Goal: Task Accomplishment & Management: Complete application form

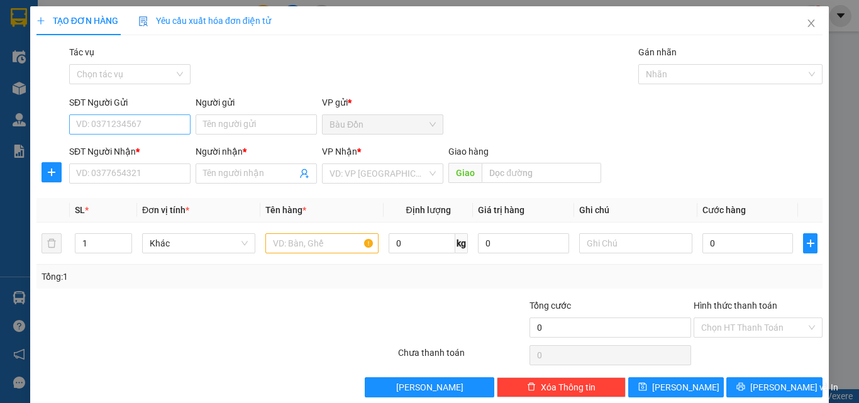
click at [87, 127] on input "SĐT Người Gửi" at bounding box center [129, 124] width 121 height 20
type input "0333804755"
click at [260, 121] on input "Người gửi" at bounding box center [255, 124] width 121 height 20
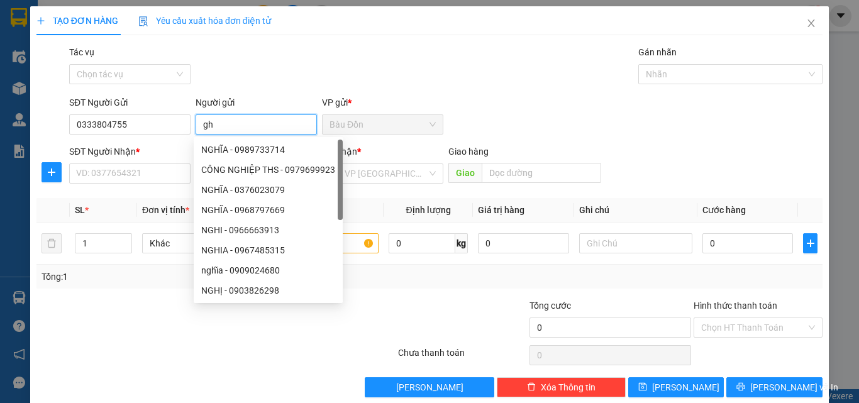
type input "g"
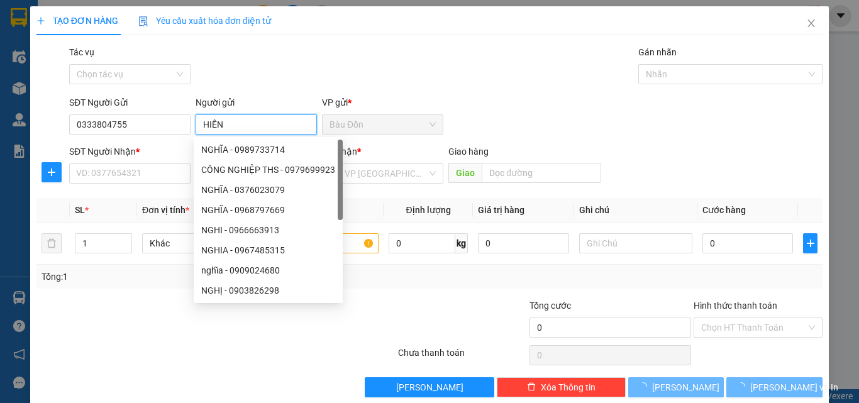
type input "HIỀN"
drag, startPoint x: 126, startPoint y: 163, endPoint x: 118, endPoint y: 177, distance: 16.9
click at [125, 170] on div "SĐT Người Nhận * VD: 0377654321" at bounding box center [129, 167] width 121 height 44
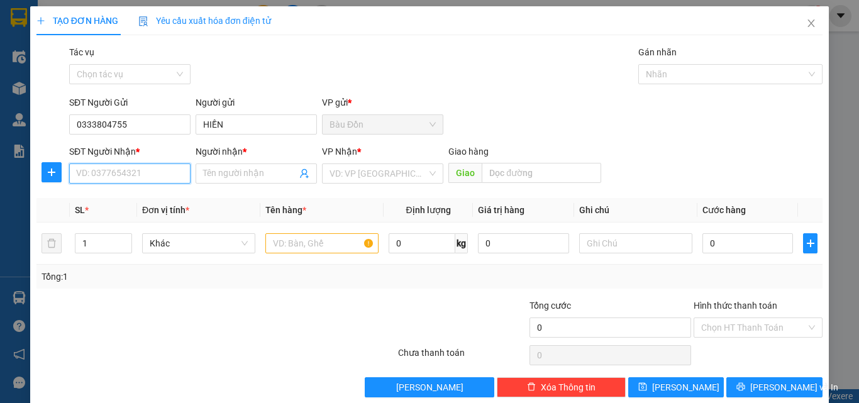
drag, startPoint x: 119, startPoint y: 176, endPoint x: 148, endPoint y: 165, distance: 31.4
click at [120, 176] on input "SĐT Người Nhận *" at bounding box center [129, 173] width 121 height 20
click at [216, 175] on input "Người nhận *" at bounding box center [250, 174] width 94 height 14
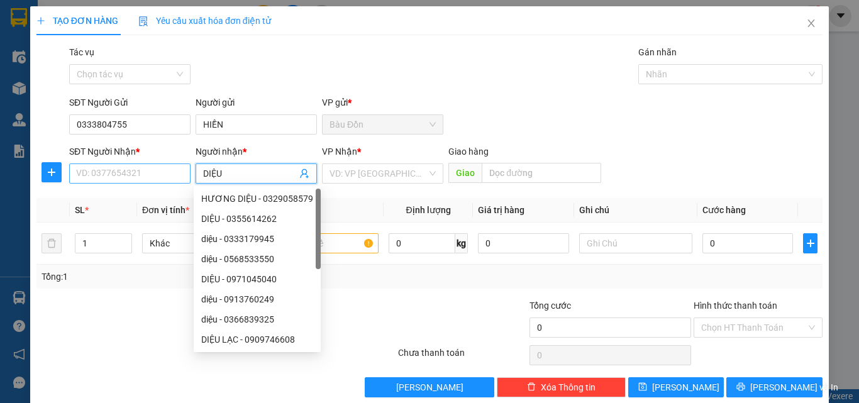
type input "DIỆU"
click at [133, 175] on input "SĐT Người Nhận *" at bounding box center [129, 173] width 121 height 20
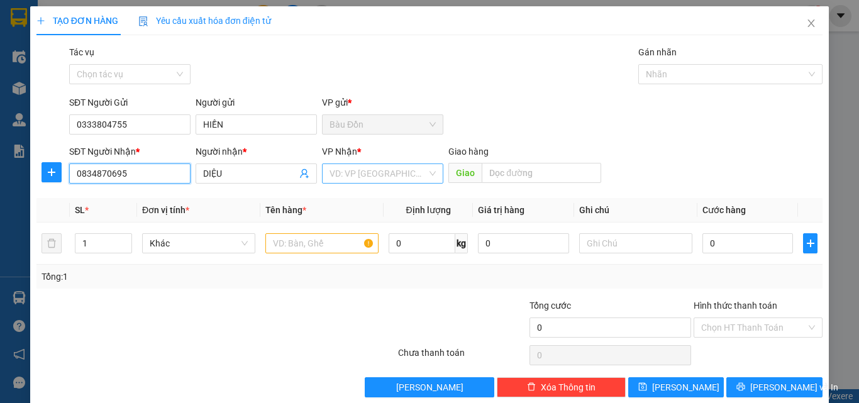
type input "0834870695"
click at [330, 182] on input "search" at bounding box center [377, 173] width 97 height 19
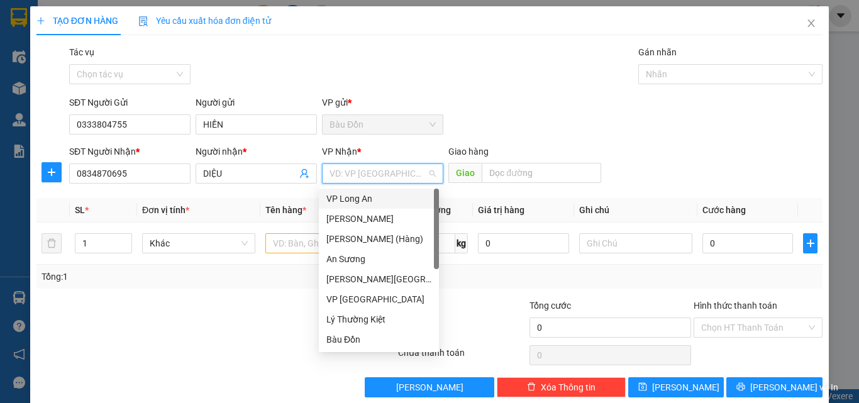
type input "T"
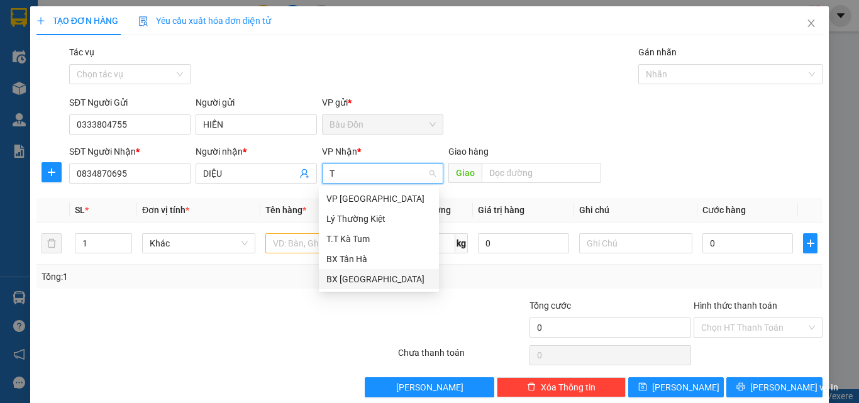
drag, startPoint x: 344, startPoint y: 282, endPoint x: 314, endPoint y: 280, distance: 29.6
click at [341, 282] on div "BX [GEOGRAPHIC_DATA]" at bounding box center [378, 279] width 105 height 14
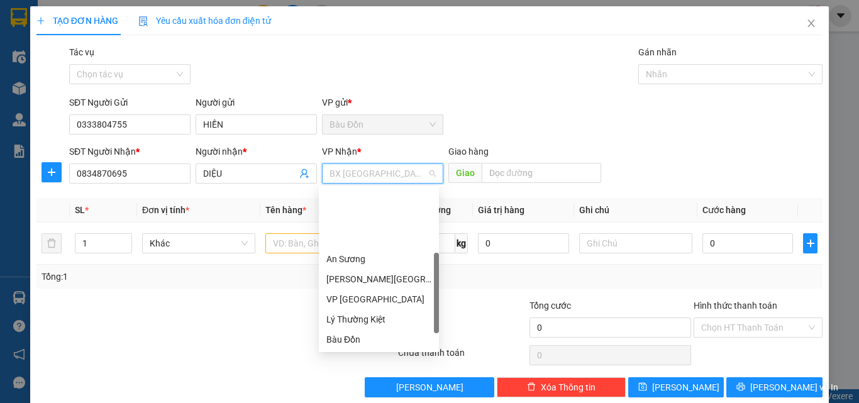
scroll to position [80, 0]
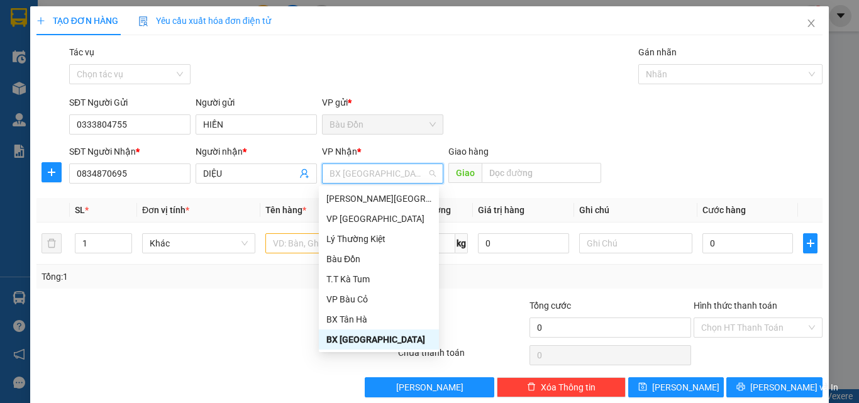
click at [528, 78] on div "Tác vụ Chọn tác vụ Gán nhãn Nhãn" at bounding box center [446, 67] width 758 height 44
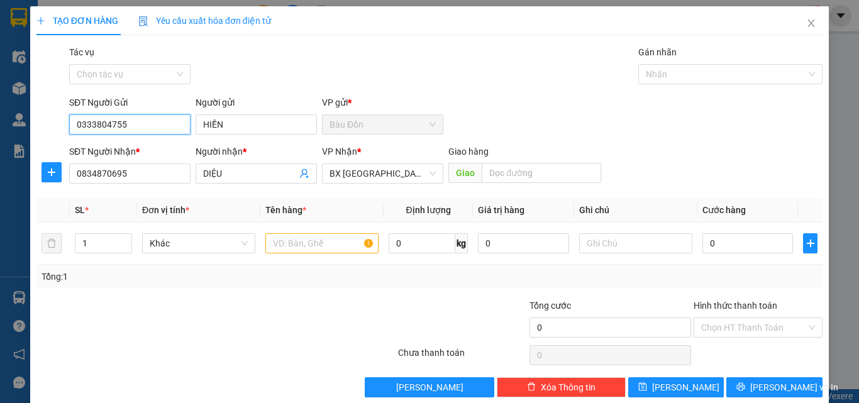
drag, startPoint x: 144, startPoint y: 127, endPoint x: 0, endPoint y: 152, distance: 146.1
click at [0, 152] on div "TẠO ĐƠN HÀNG Yêu cầu xuất hóa đơn điện tử Transit Pickup Surcharge Ids Transit …" at bounding box center [429, 201] width 859 height 403
drag, startPoint x: 269, startPoint y: 128, endPoint x: 138, endPoint y: 134, distance: 130.9
click at [150, 149] on form "SĐT Người Gửi VD: 0371234567 Người gửi HIỀN VP gửi * Bàu Đồn SĐT Người Nhận * …" at bounding box center [429, 142] width 786 height 93
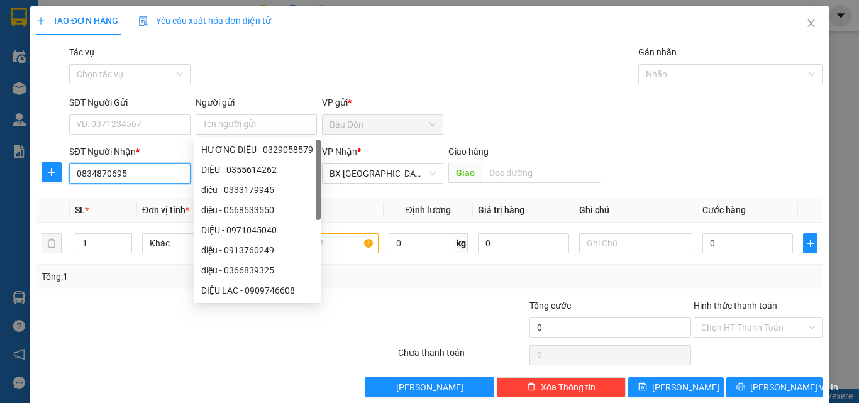
drag, startPoint x: 131, startPoint y: 174, endPoint x: 1, endPoint y: 143, distance: 134.5
click at [0, 163] on div "TẠO ĐƠN HÀNG Yêu cầu xuất hóa đơn điện tử Transit Pickup Surcharge Ids Transit …" at bounding box center [429, 201] width 859 height 403
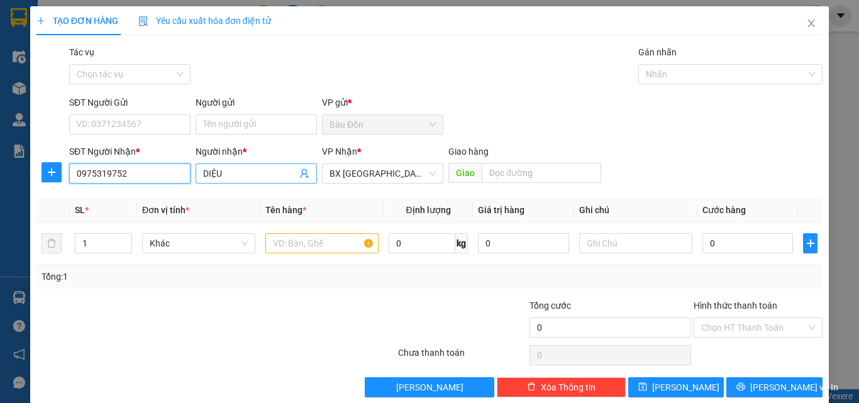
type input "0975319752"
drag, startPoint x: 224, startPoint y: 171, endPoint x: 160, endPoint y: 185, distance: 65.7
click at [163, 188] on div "SĐT Người Nhận * 0975319752 Người nhận * DIỆU DIỆU VP Nhận * BX Tân Châu Giao…" at bounding box center [446, 167] width 758 height 44
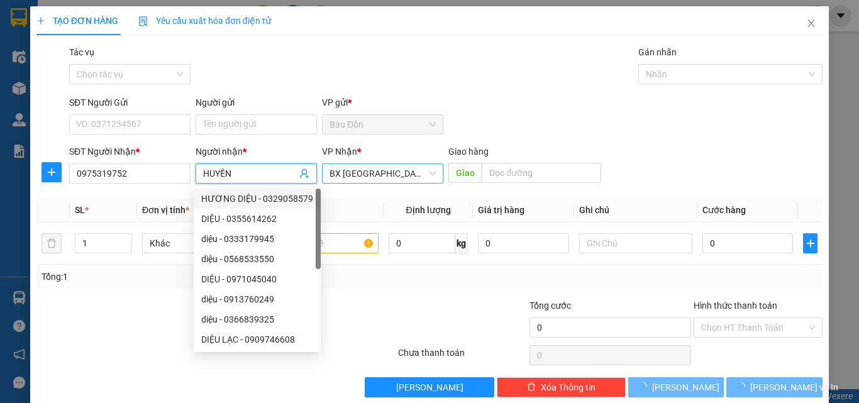
click at [378, 177] on span "BX [GEOGRAPHIC_DATA]" at bounding box center [382, 173] width 106 height 19
type input "HUYỀN"
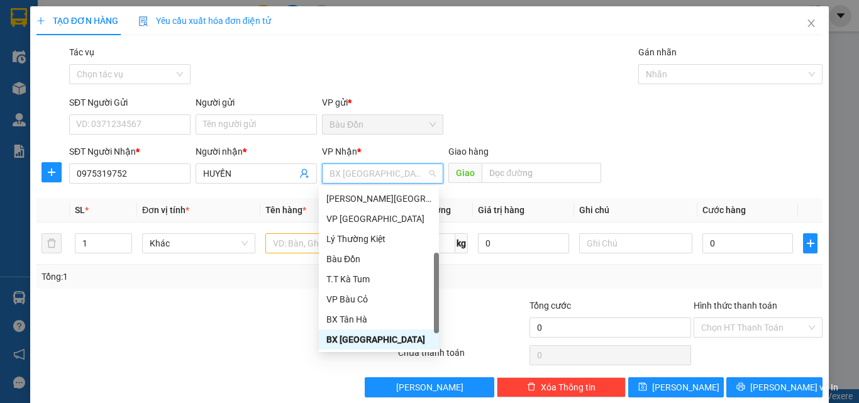
type input "T"
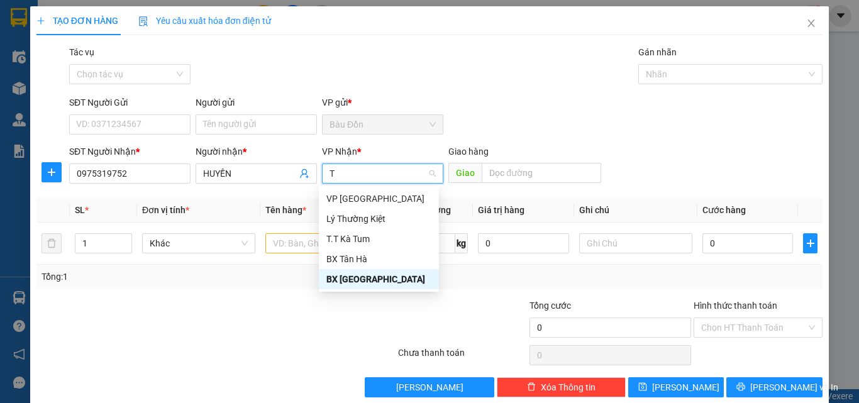
scroll to position [0, 0]
click at [378, 193] on div "VP [GEOGRAPHIC_DATA]" at bounding box center [378, 199] width 105 height 14
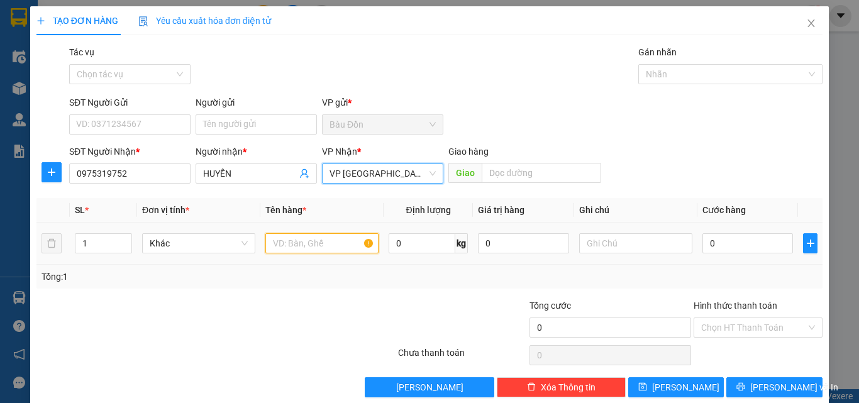
click at [292, 236] on input "text" at bounding box center [321, 243] width 113 height 20
type input "HỒ SƠ"
click at [713, 248] on input "0" at bounding box center [747, 243] width 91 height 20
type input "3"
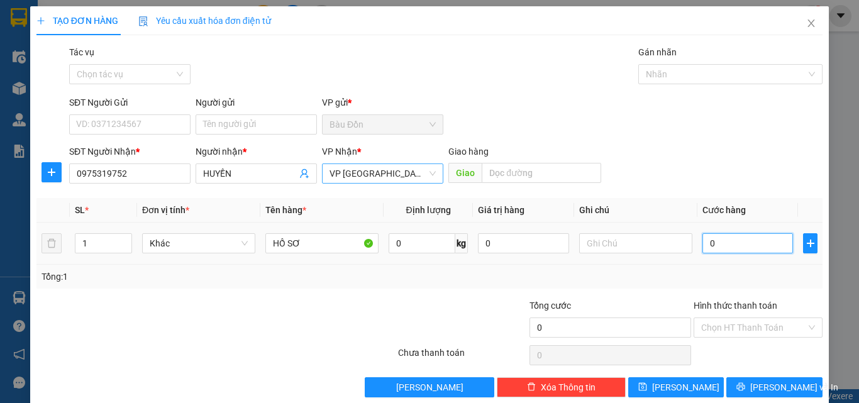
type input "3"
type input "30"
type input "300"
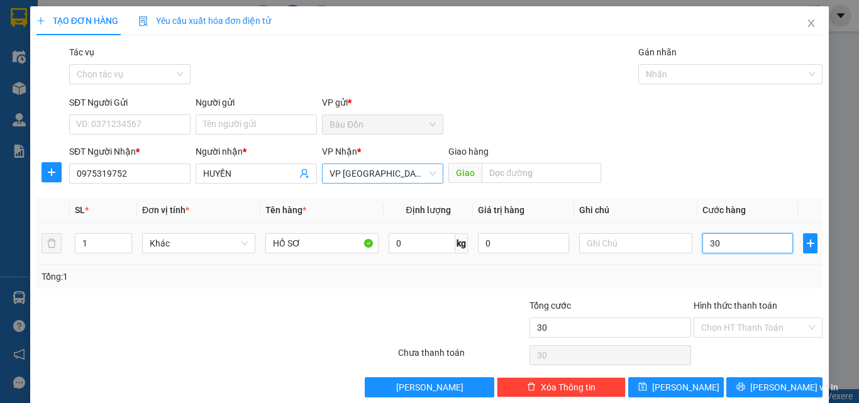
type input "300"
type input "3.000"
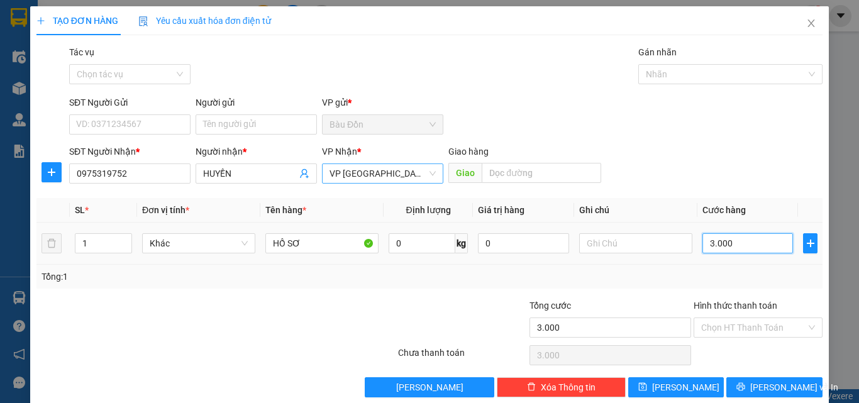
type input "30.000"
type input "300.000"
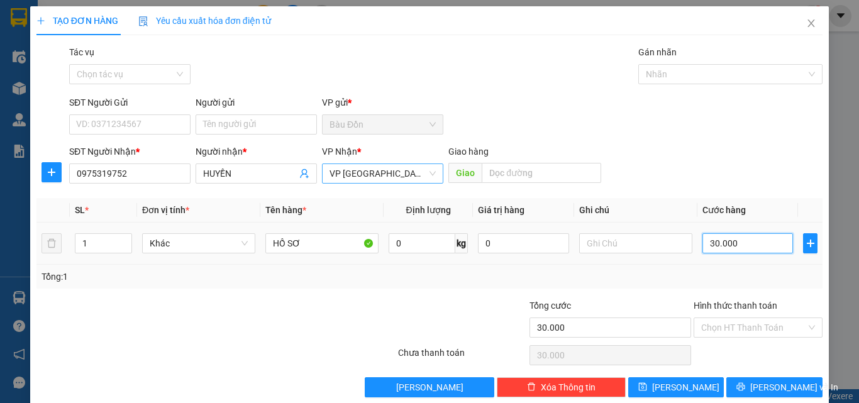
type input "300.000"
type input "30.000"
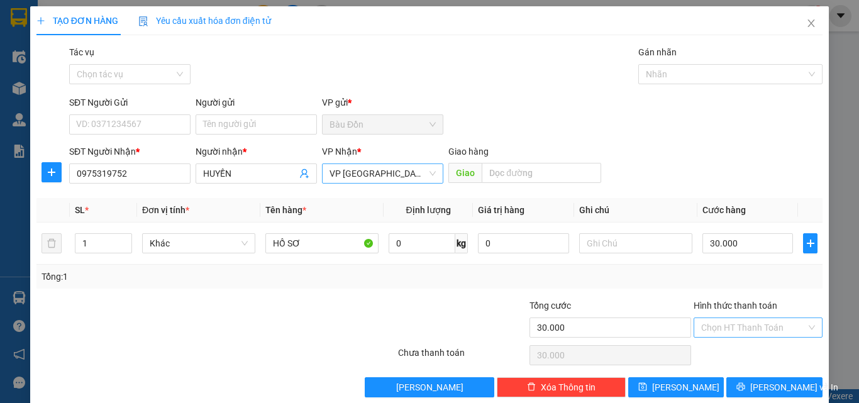
click at [742, 328] on input "Hình thức thanh toán" at bounding box center [753, 327] width 105 height 19
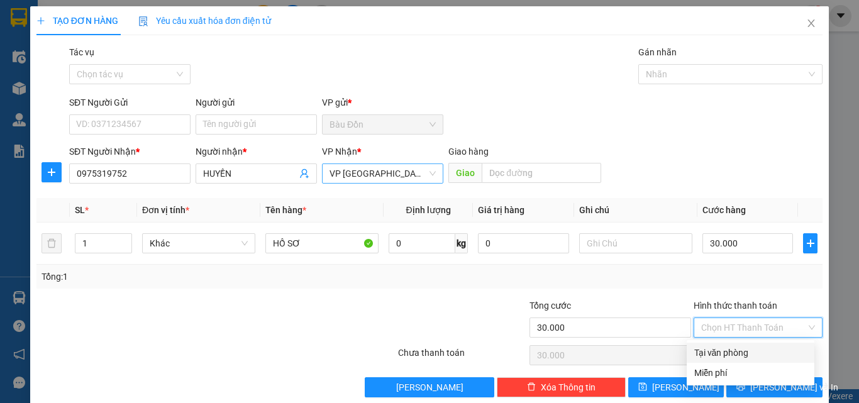
click at [730, 360] on div "Tại văn phòng" at bounding box center [750, 353] width 128 height 20
type input "0"
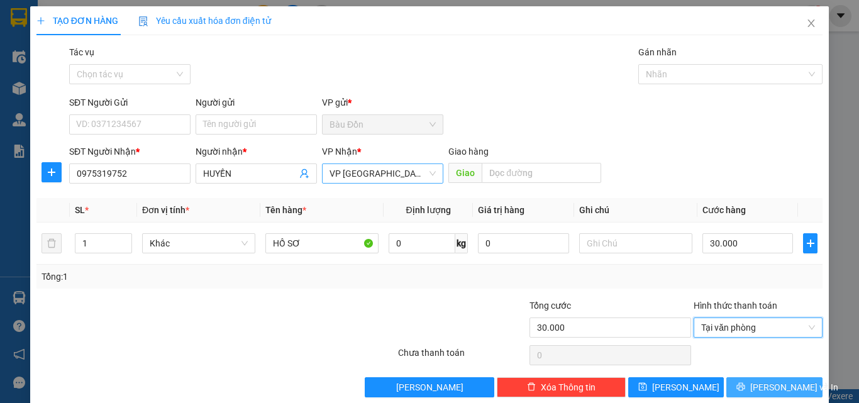
click at [742, 382] on icon "printer" at bounding box center [740, 386] width 9 height 9
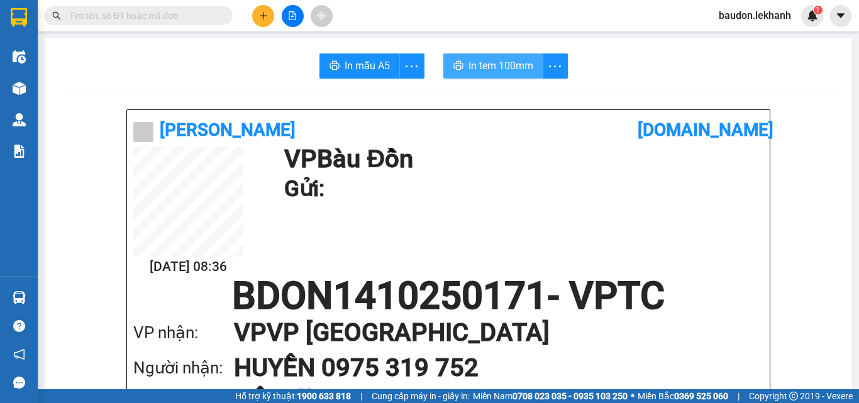
click at [493, 66] on span "In tem 100mm" at bounding box center [500, 66] width 65 height 16
click at [443, 53] on button "In tem 100mm" at bounding box center [493, 65] width 100 height 25
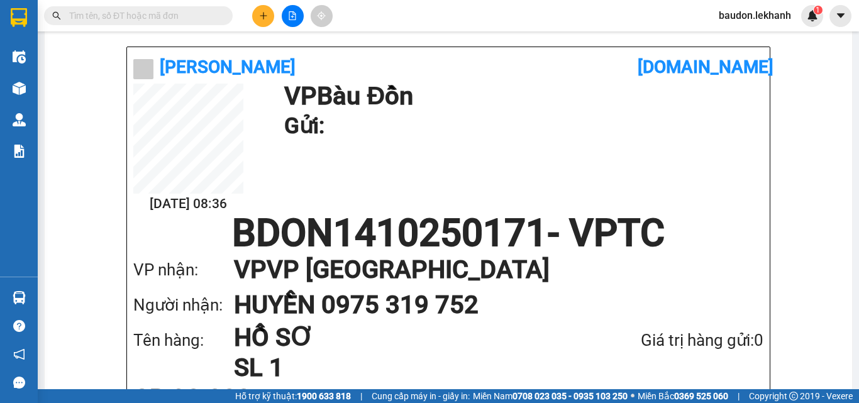
scroll to position [126, 0]
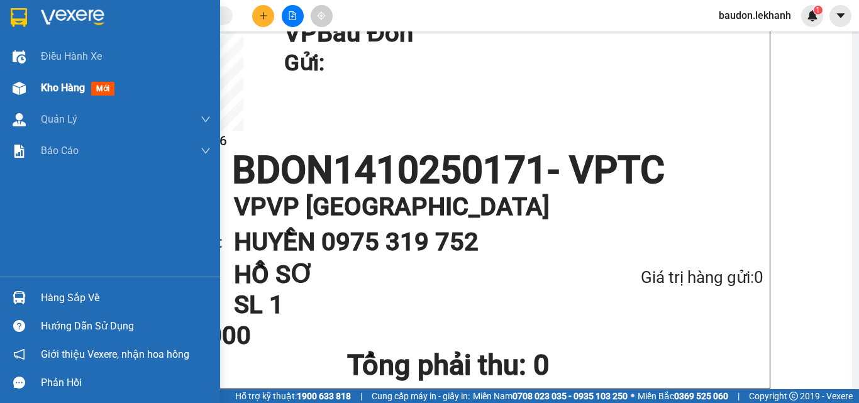
click at [40, 91] on div "Kho hàng mới" at bounding box center [110, 87] width 220 height 31
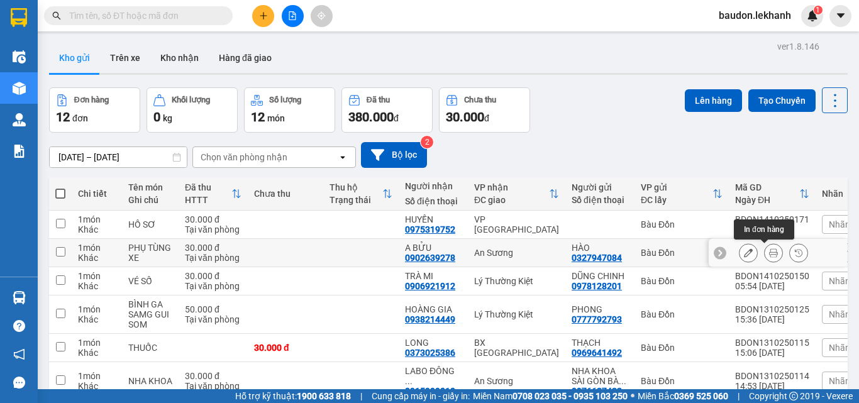
click at [769, 255] on icon at bounding box center [773, 252] width 9 height 9
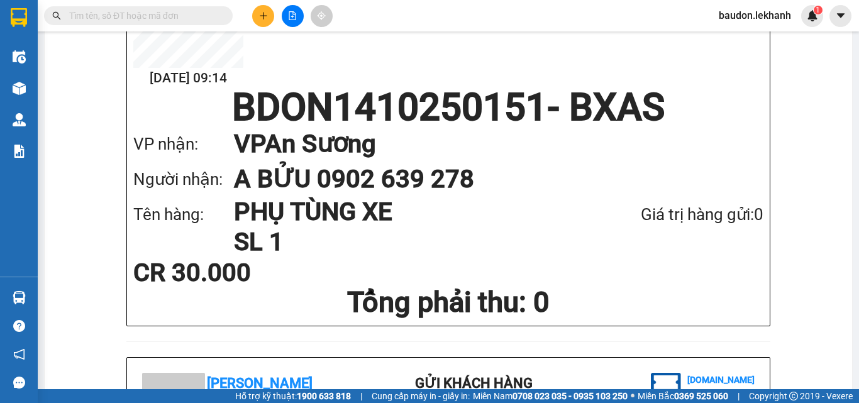
scroll to position [126, 0]
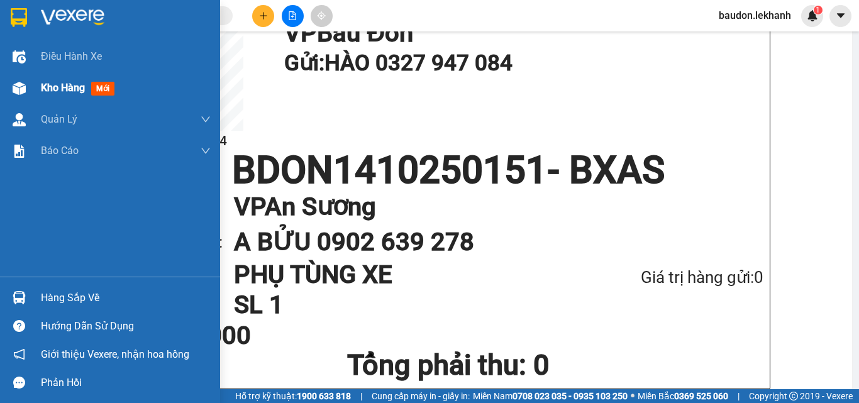
click at [54, 94] on div "Kho hàng mới" at bounding box center [80, 88] width 79 height 16
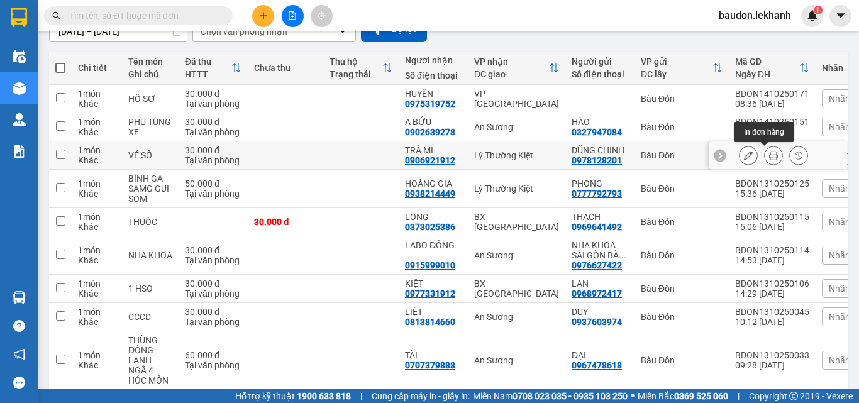
click at [769, 158] on icon at bounding box center [773, 155] width 9 height 9
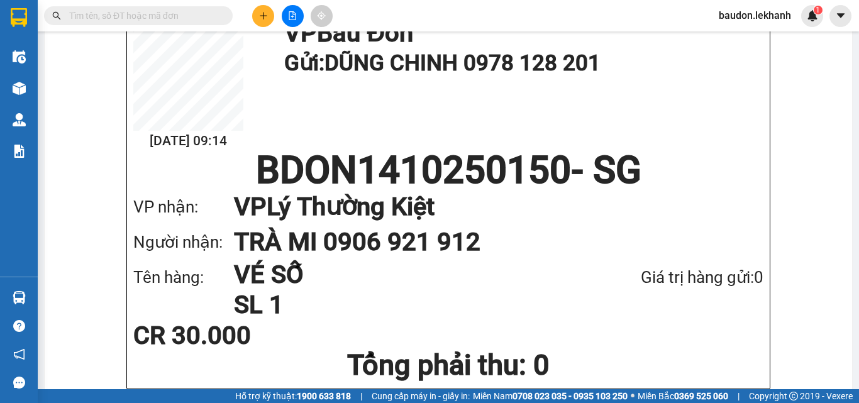
scroll to position [128, 0]
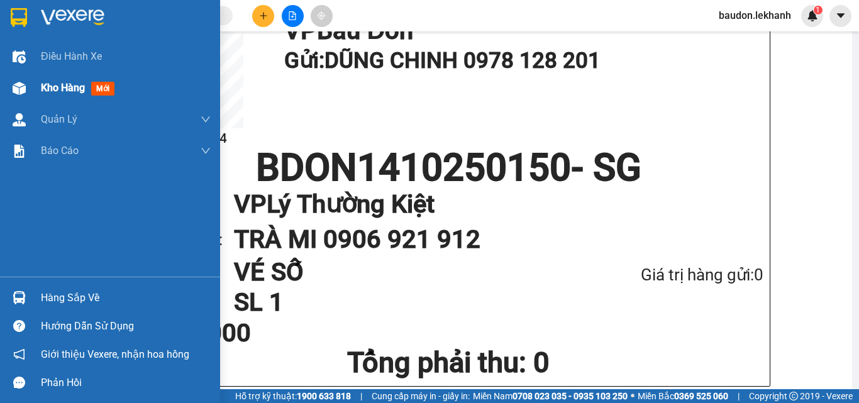
click at [53, 86] on span "Kho hàng" at bounding box center [63, 88] width 44 height 12
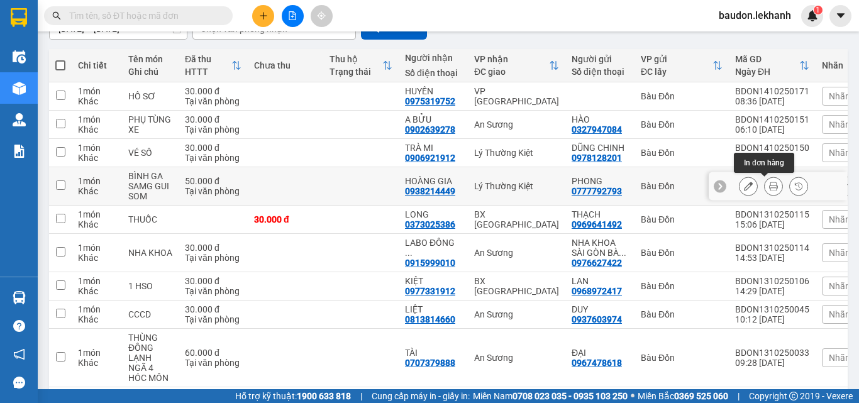
click at [764, 187] on button at bounding box center [773, 186] width 18 height 22
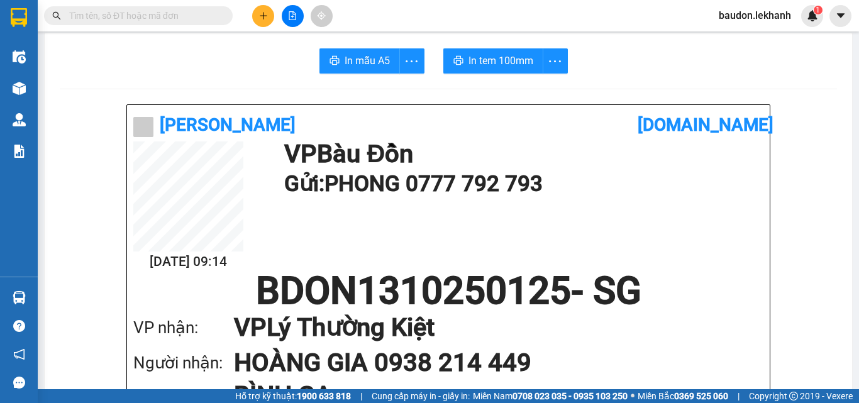
scroll to position [68, 0]
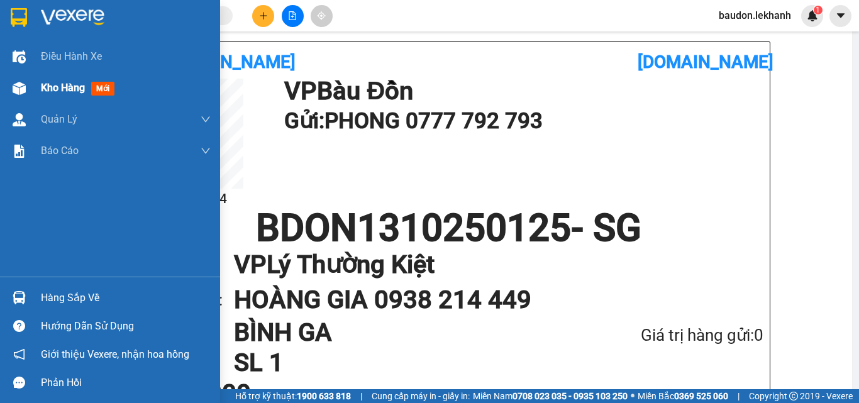
click at [50, 91] on span "Kho hàng" at bounding box center [63, 88] width 44 height 12
